Goal: Transaction & Acquisition: Purchase product/service

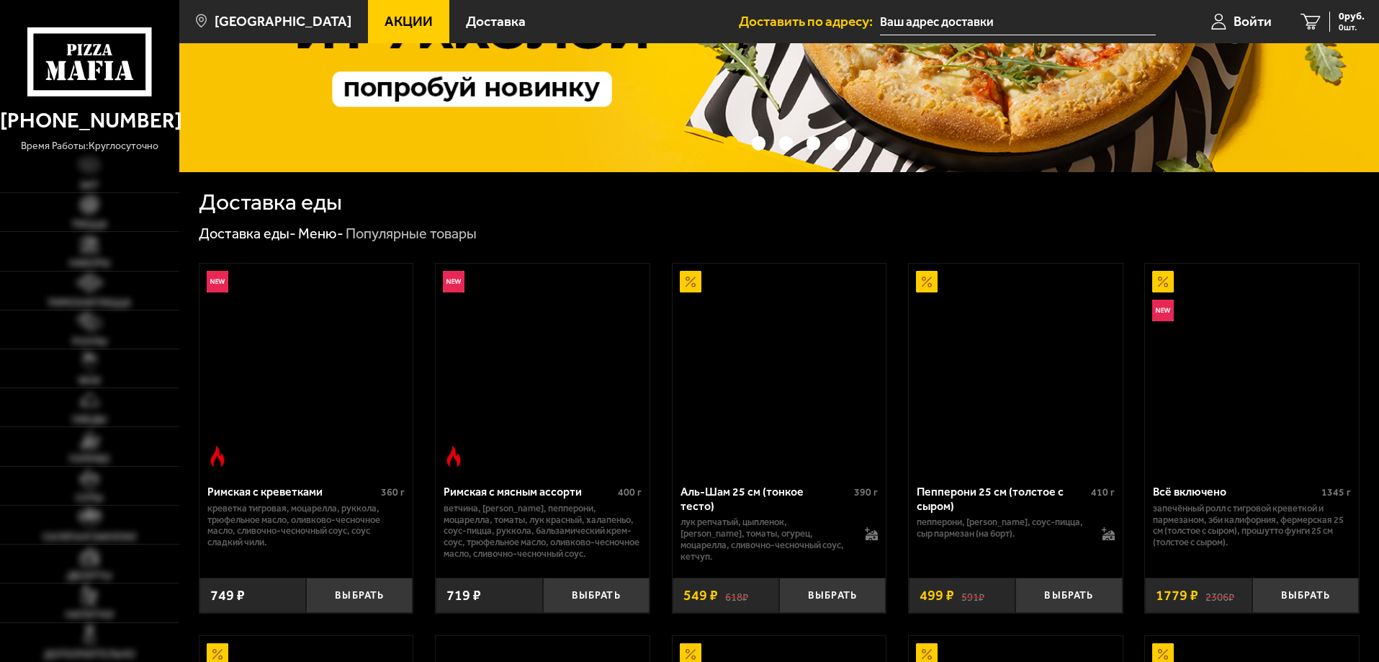
scroll to position [216, 0]
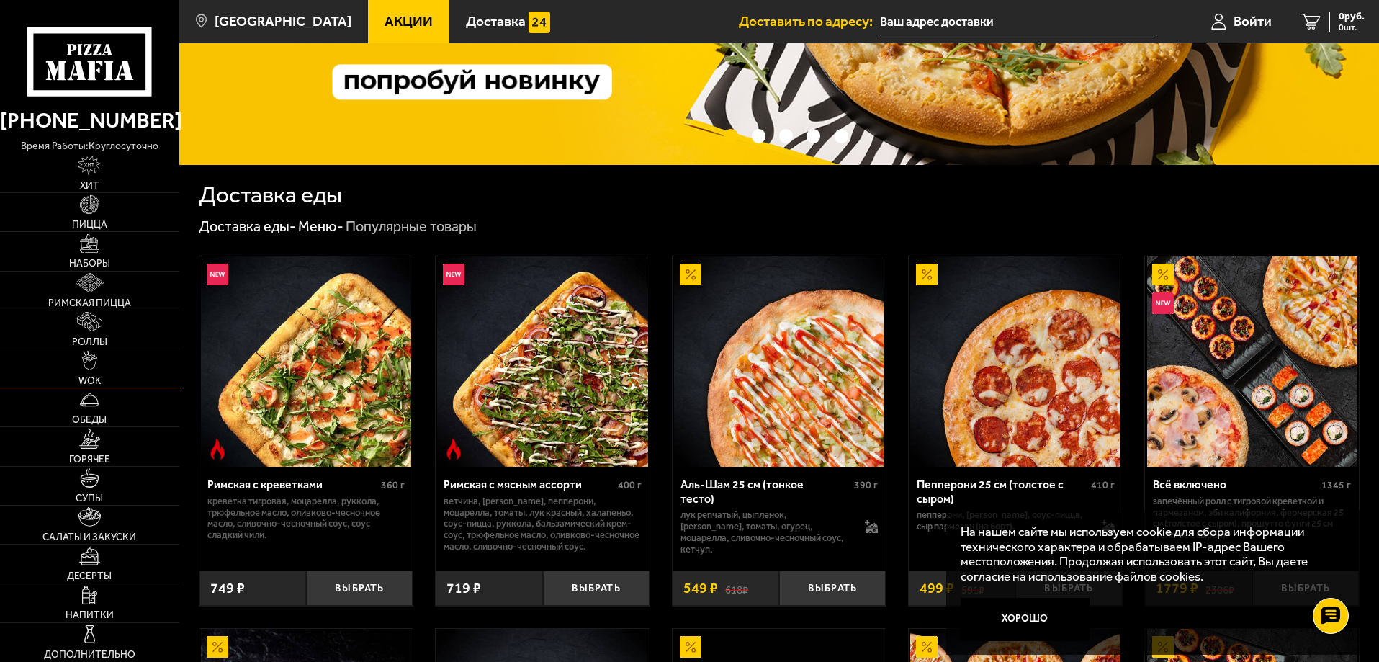
click at [103, 366] on link "WOK" at bounding box center [89, 368] width 179 height 38
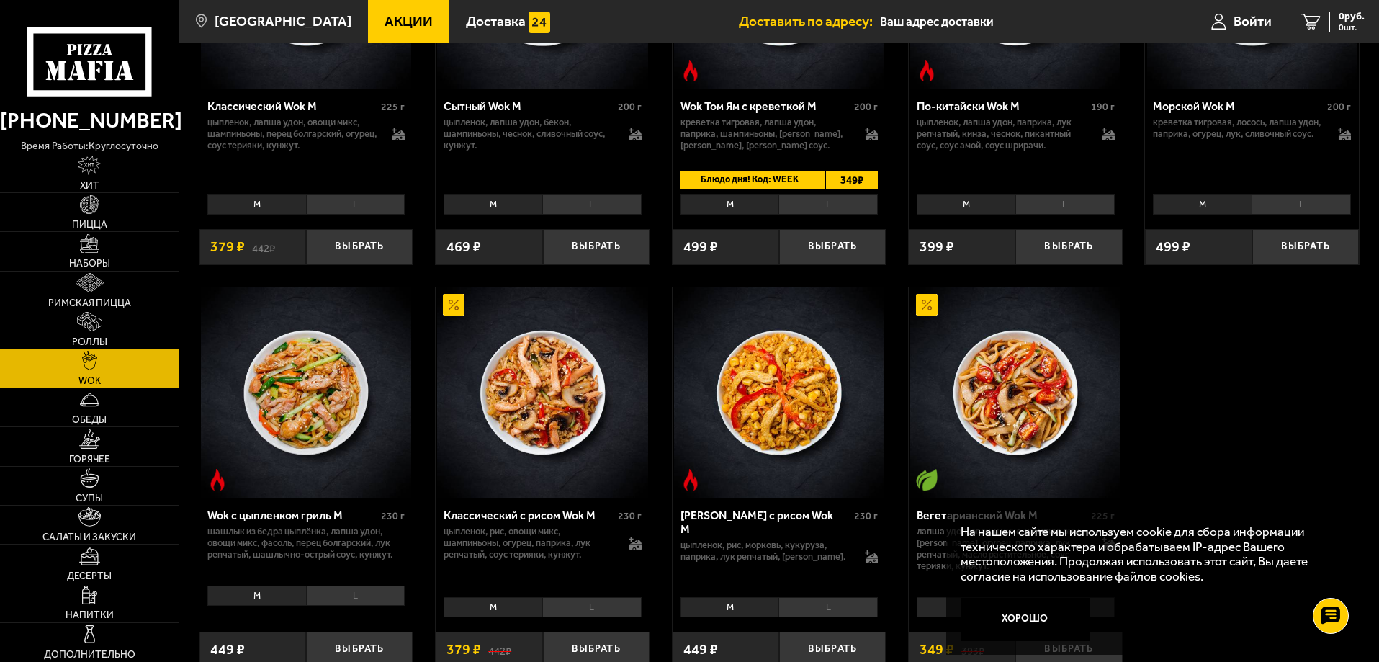
scroll to position [720, 0]
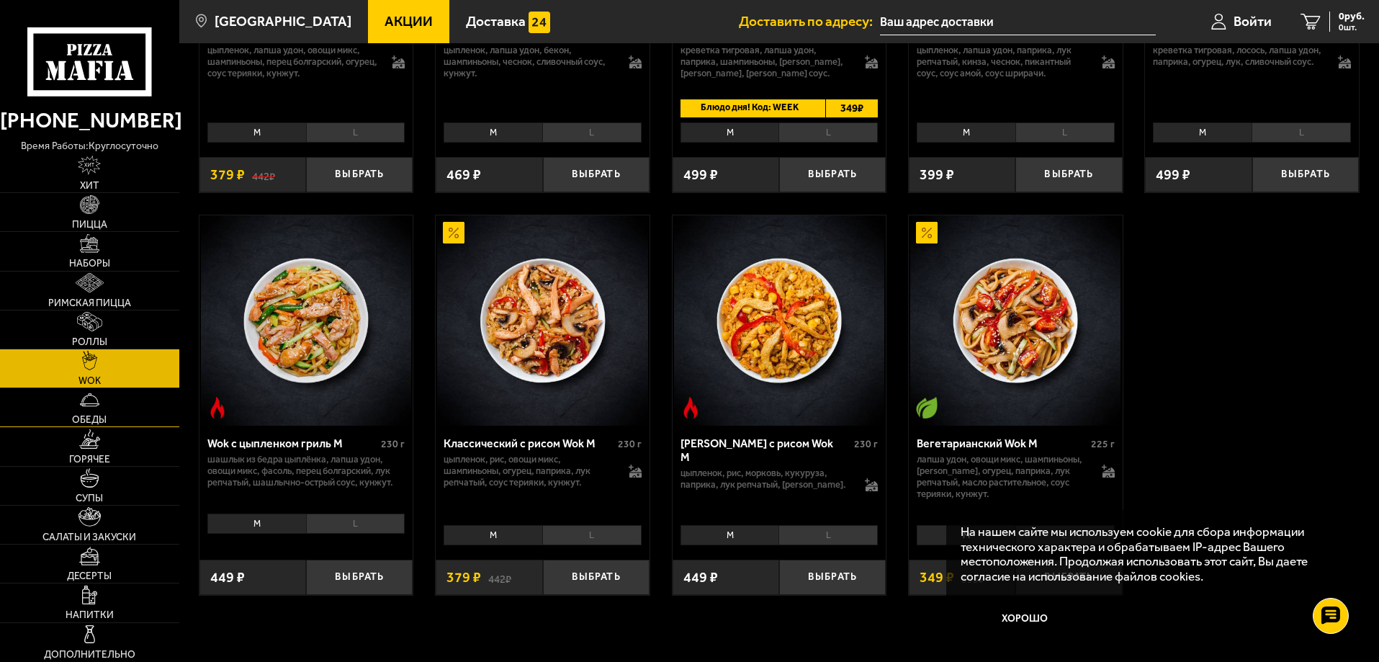
click at [114, 408] on link "Обеды" at bounding box center [89, 407] width 179 height 38
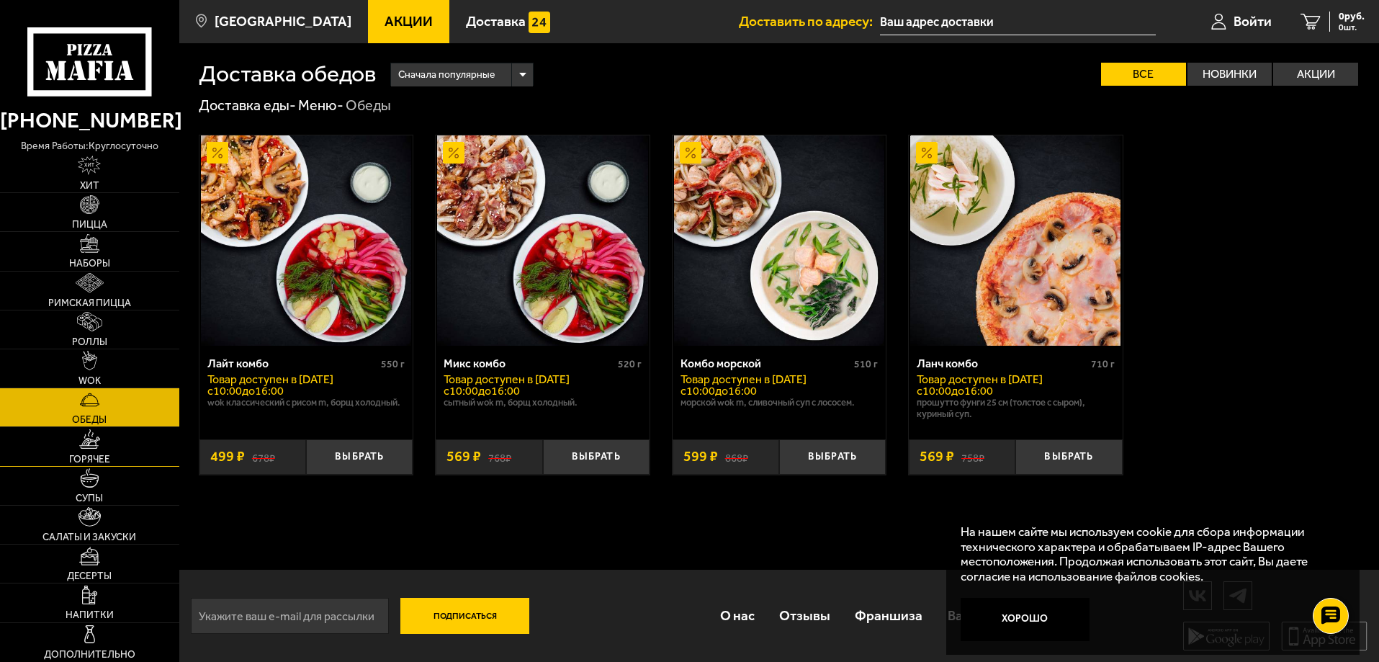
click at [106, 449] on link "Горячее" at bounding box center [89, 446] width 179 height 38
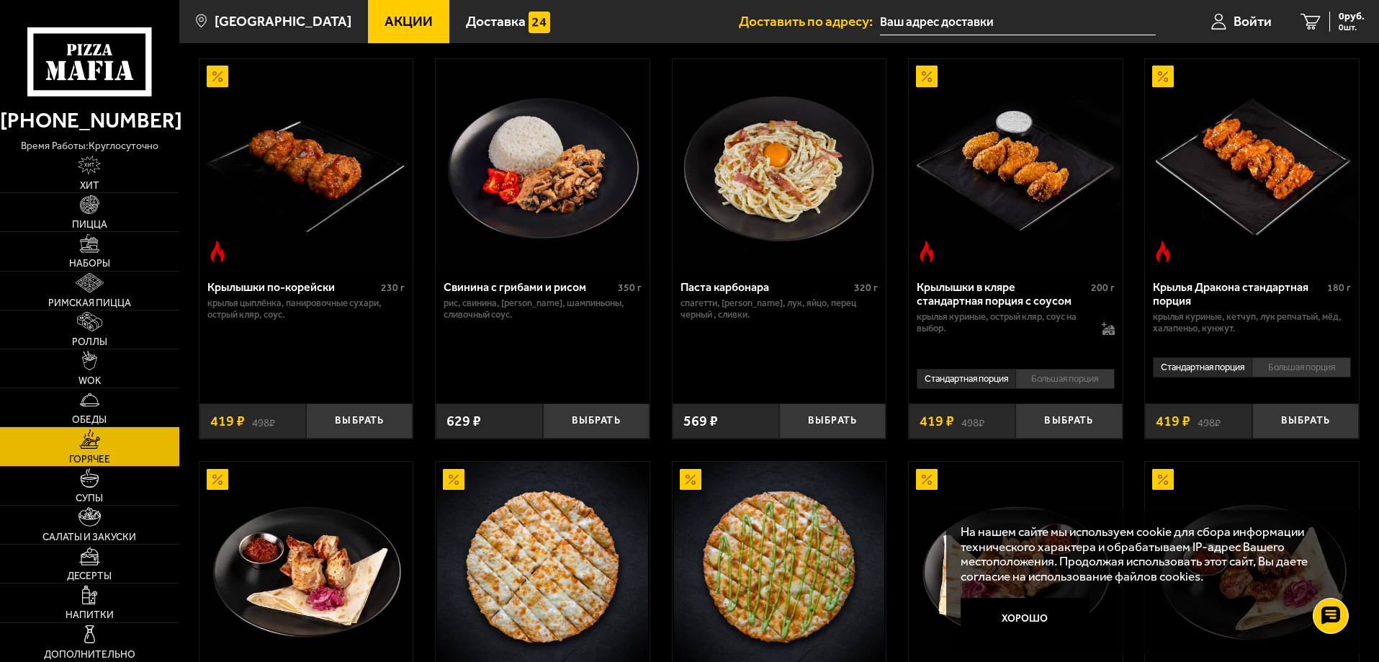
scroll to position [504, 0]
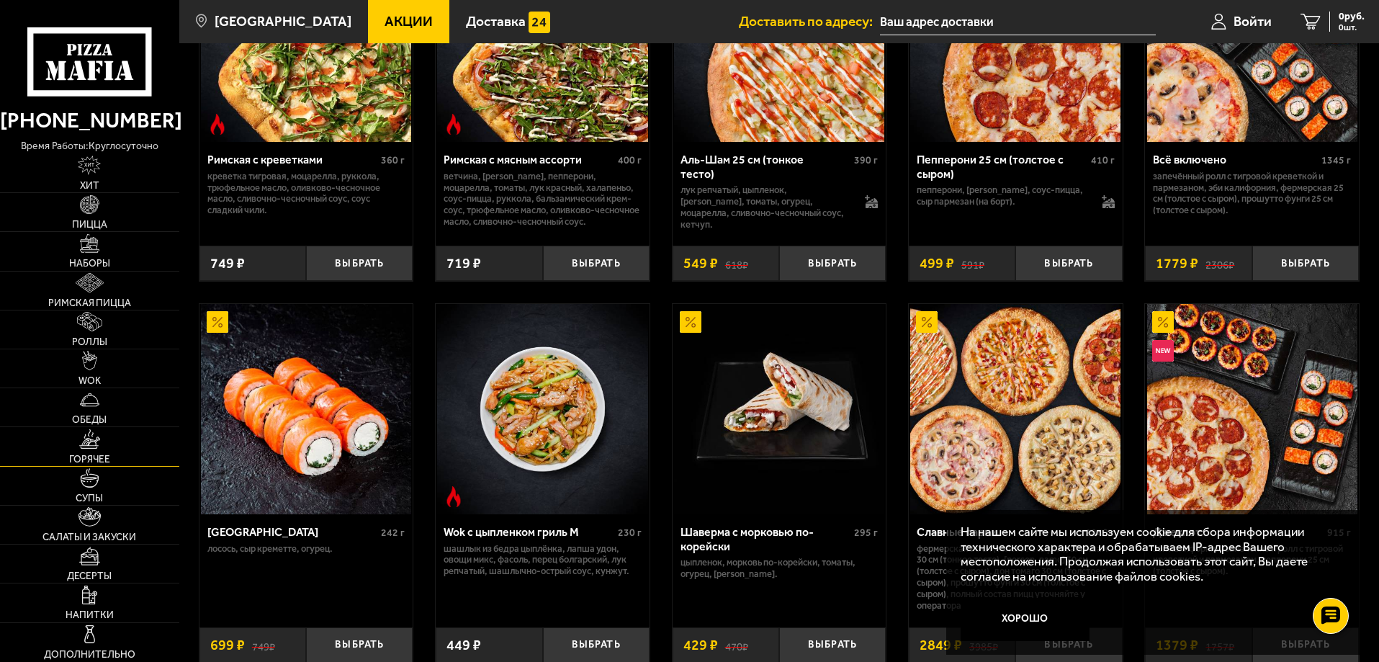
scroll to position [576, 0]
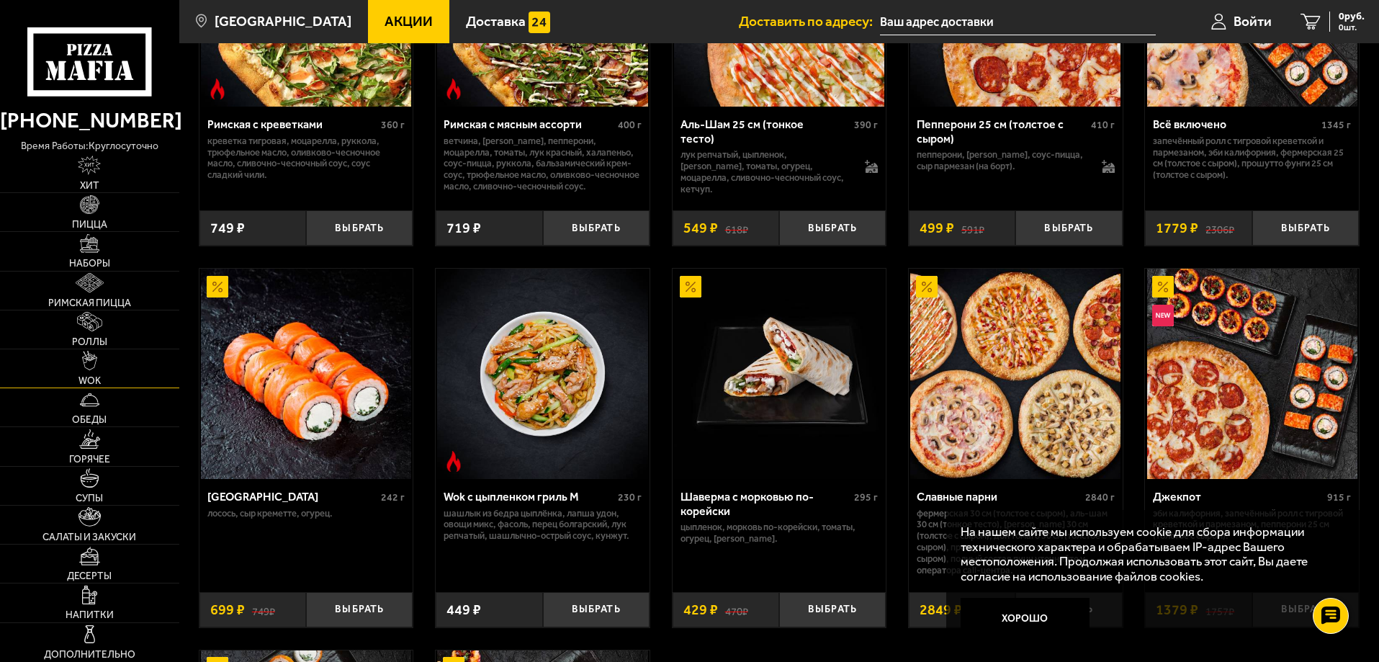
click at [94, 371] on link "WOK" at bounding box center [89, 368] width 179 height 38
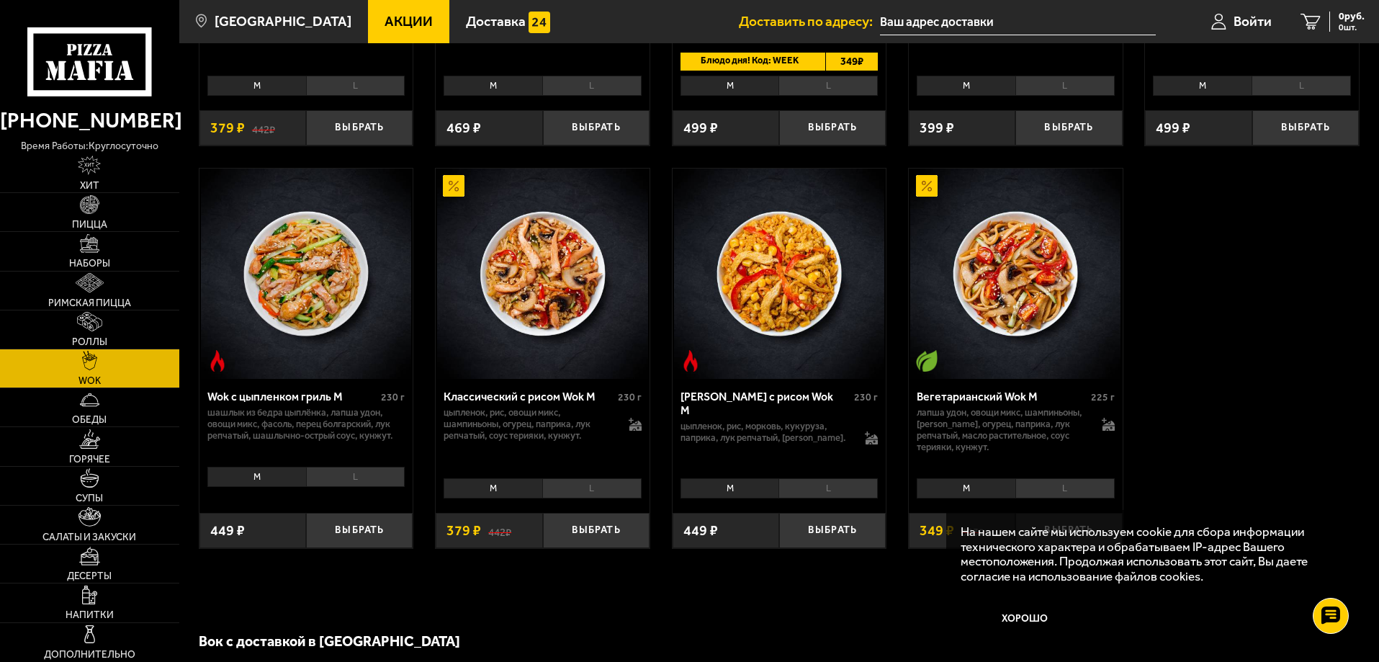
scroll to position [792, 0]
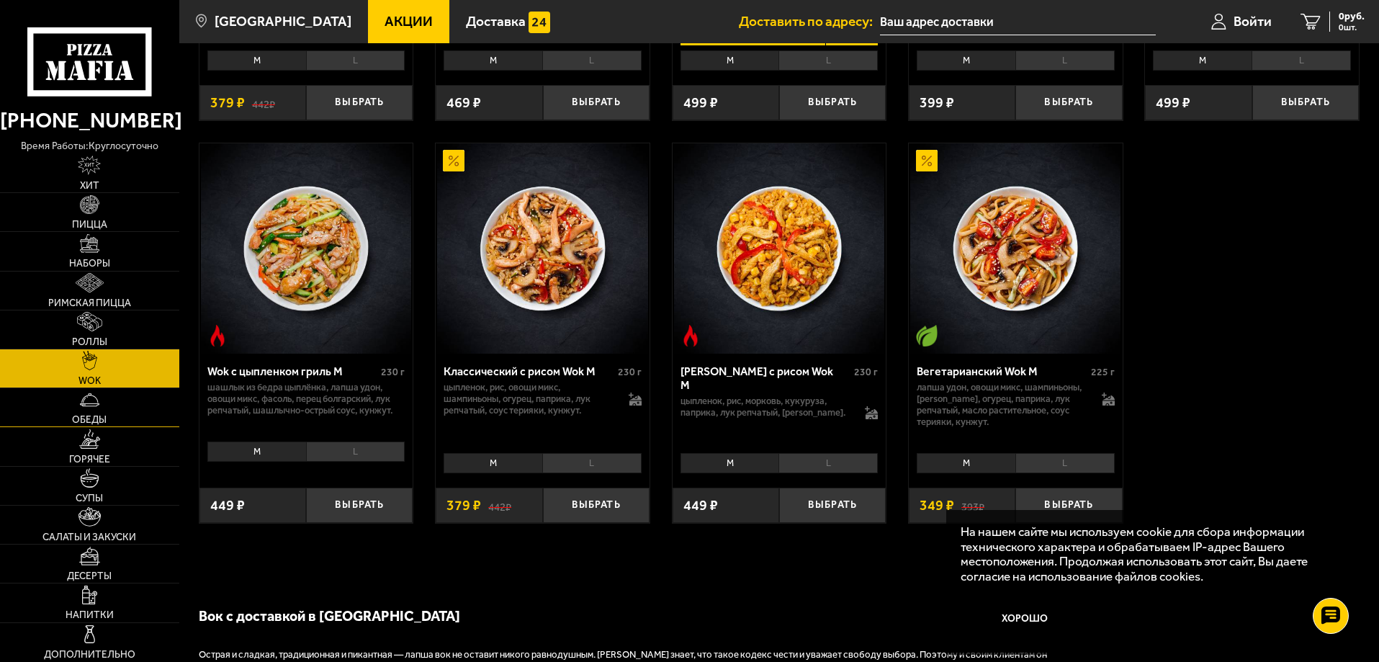
click at [112, 408] on link "Обеды" at bounding box center [89, 407] width 179 height 38
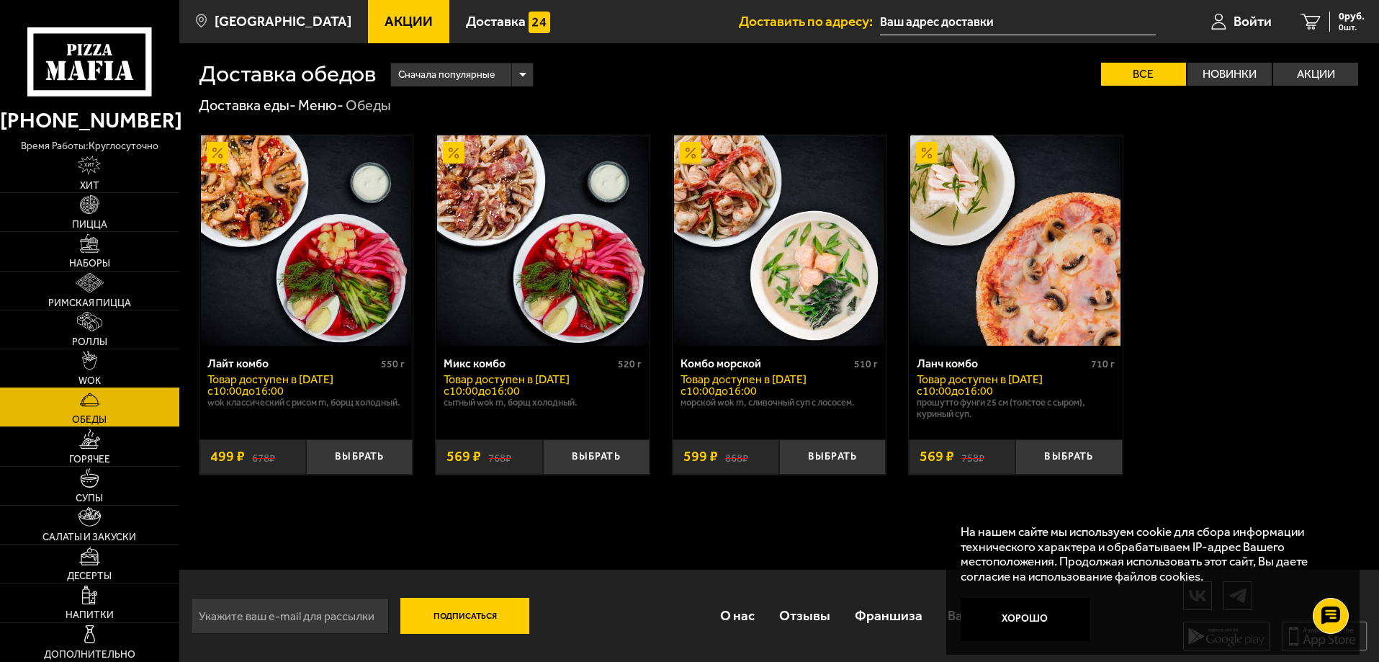
click at [67, 359] on link "WOK" at bounding box center [89, 368] width 179 height 38
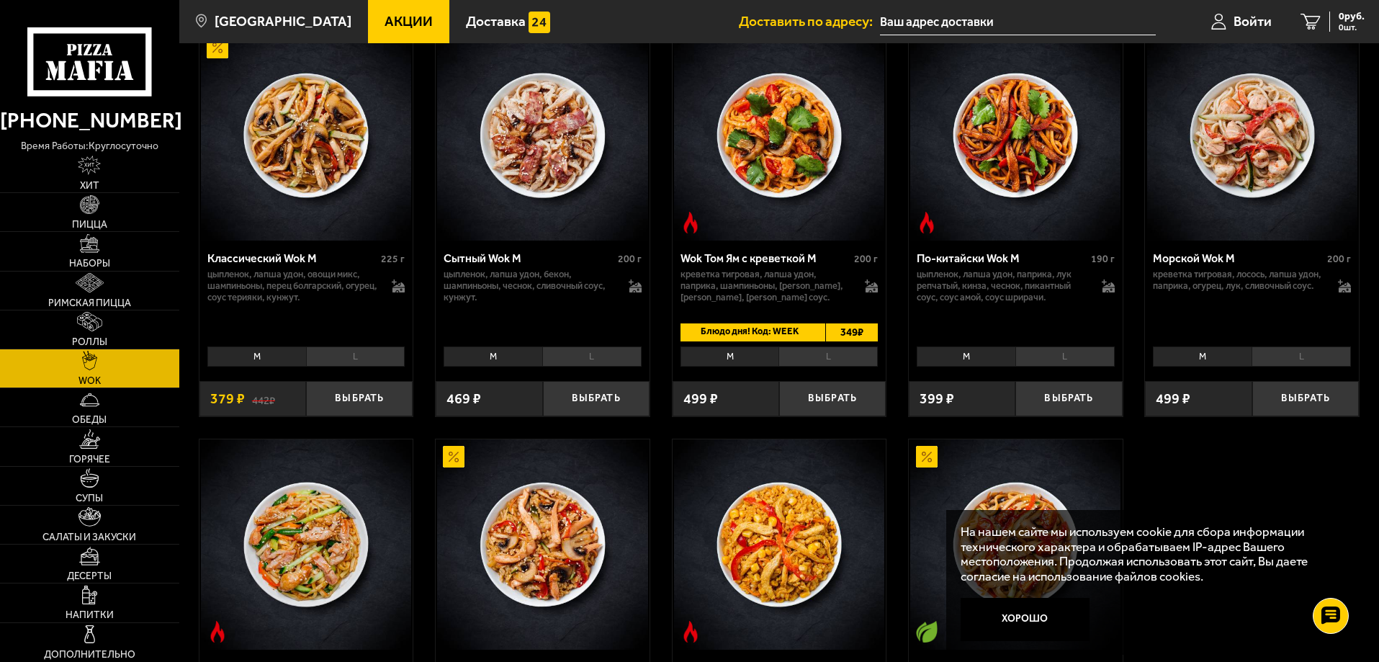
scroll to position [504, 0]
